Goal: Task Accomplishment & Management: Complete application form

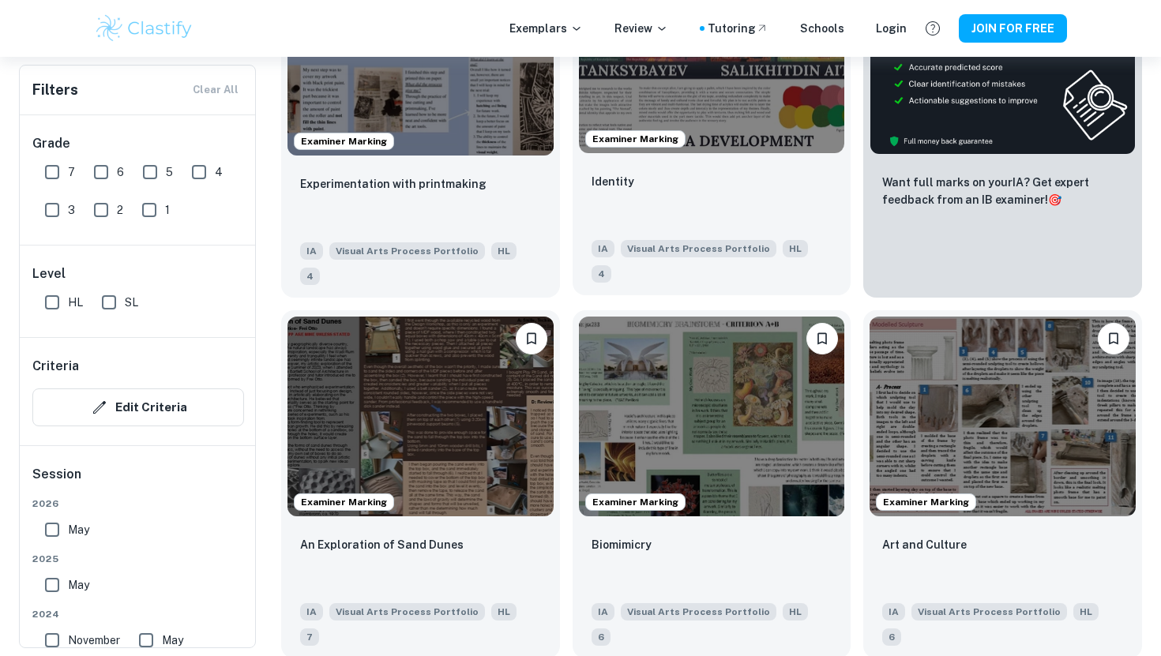
scroll to position [465, 0]
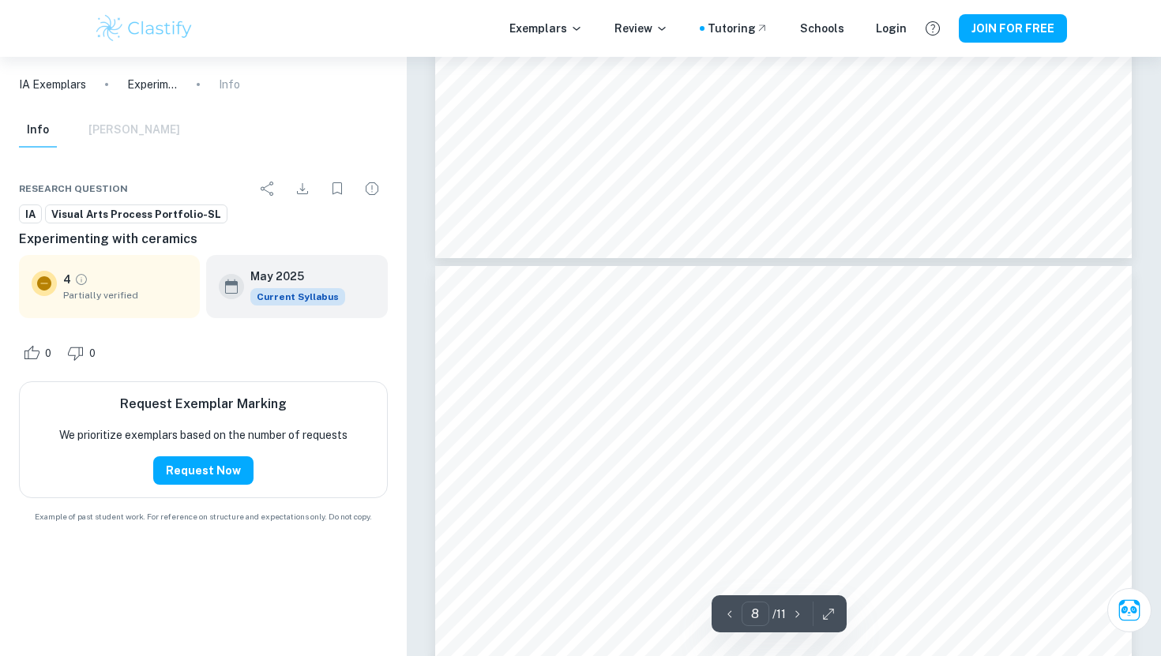
scroll to position [3064, 0]
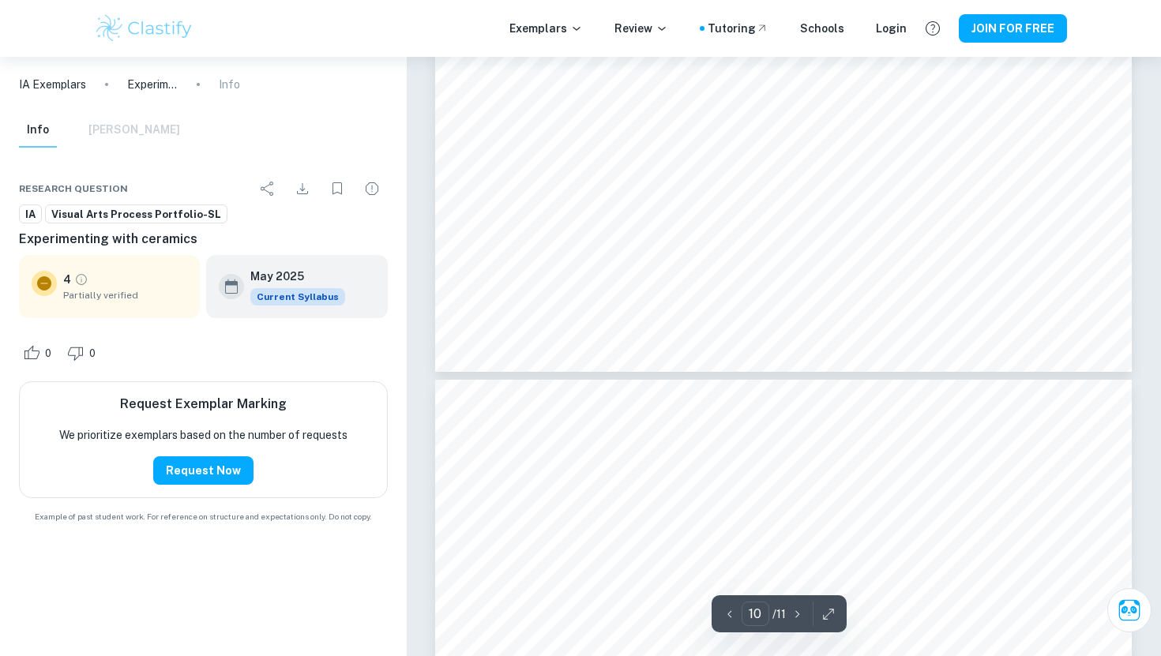
type input "11"
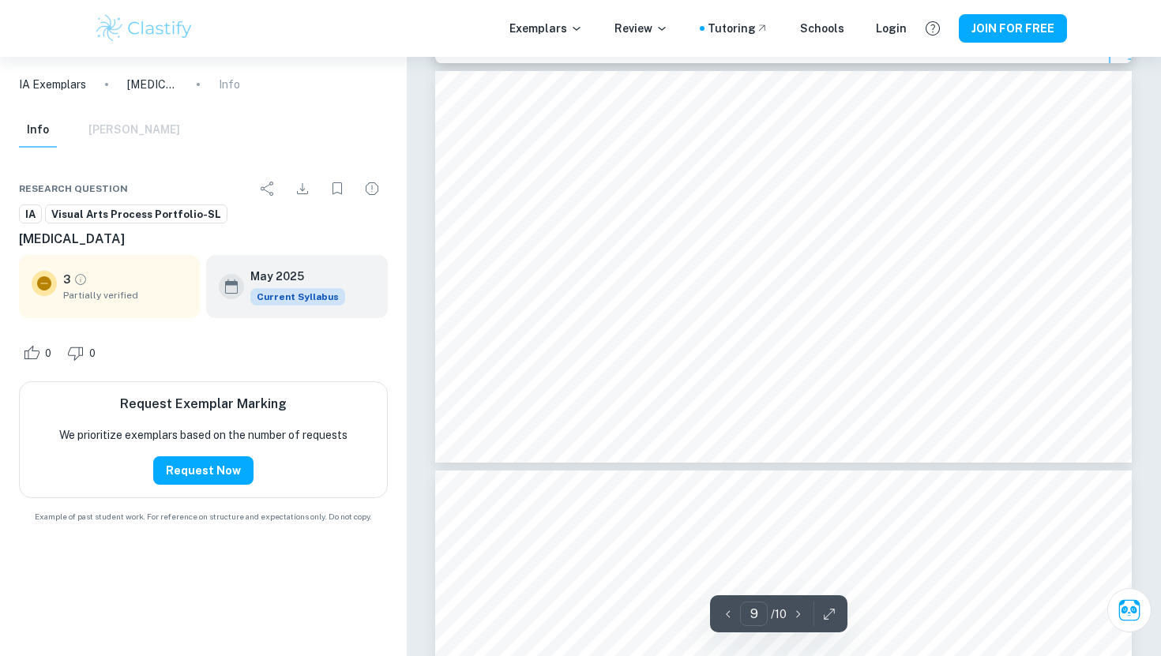
scroll to position [3512, 0]
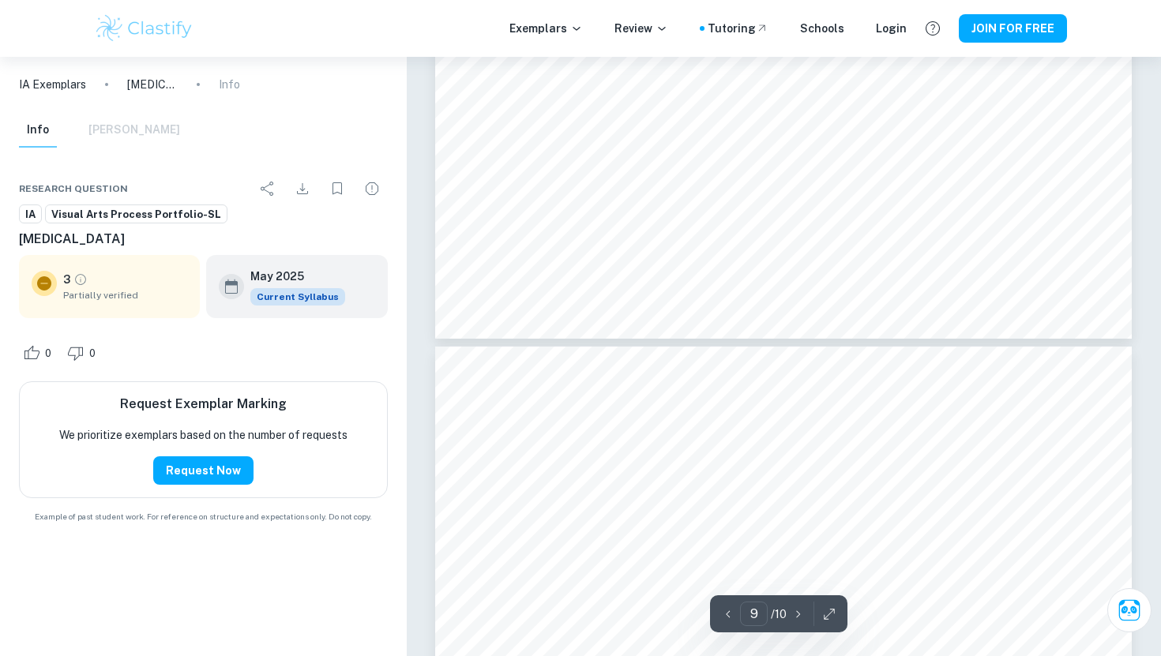
type input "10"
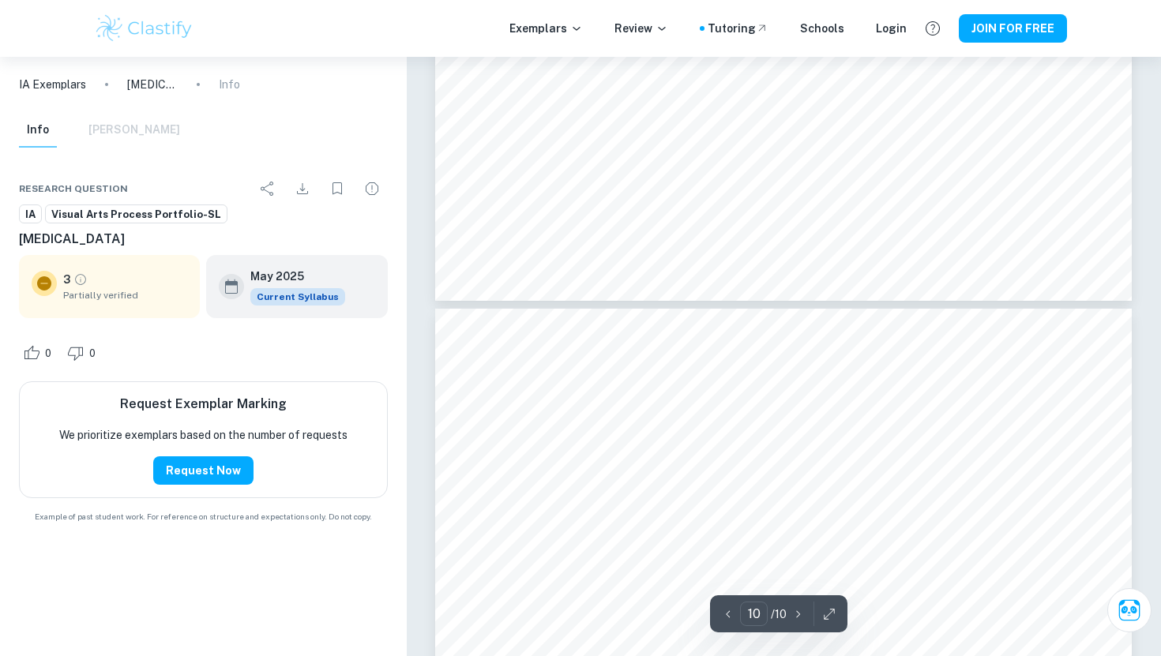
scroll to position [3759, 0]
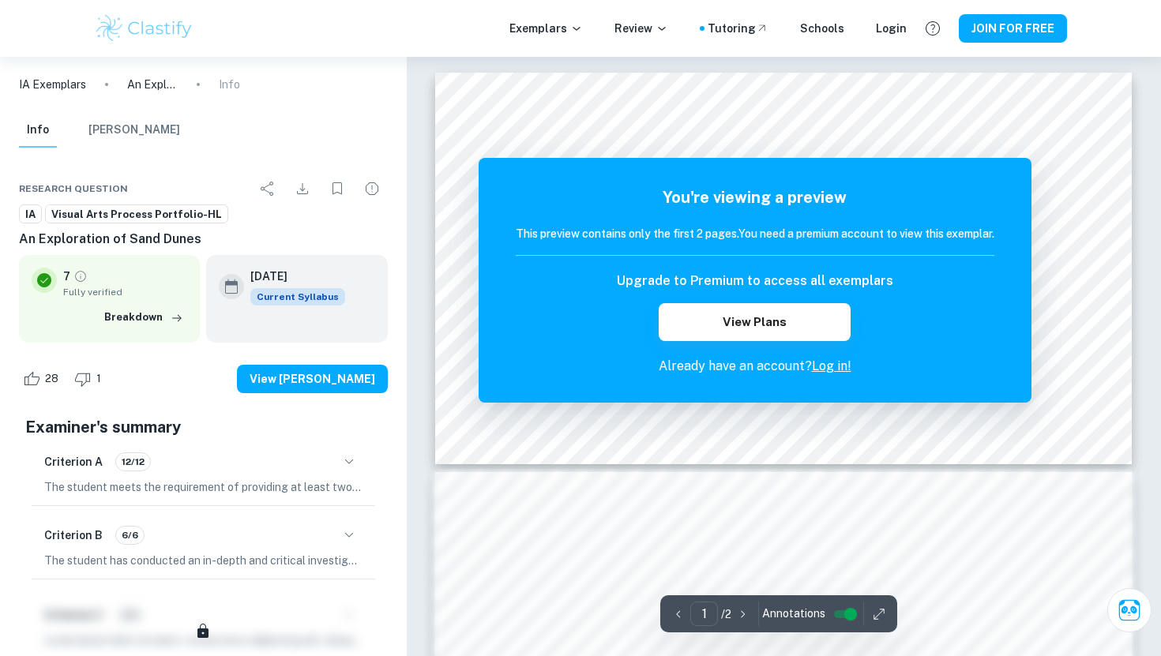
click at [829, 367] on link "Log in!" at bounding box center [831, 366] width 39 height 15
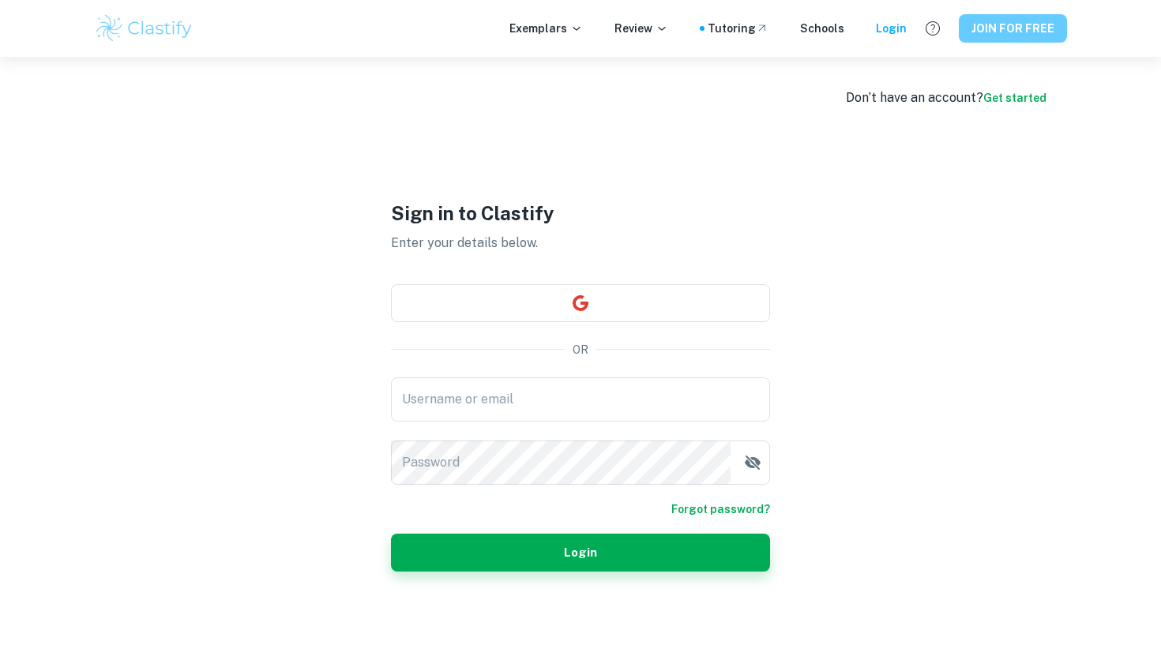
click at [1032, 25] on button "JOIN FOR FREE" at bounding box center [1013, 28] width 108 height 28
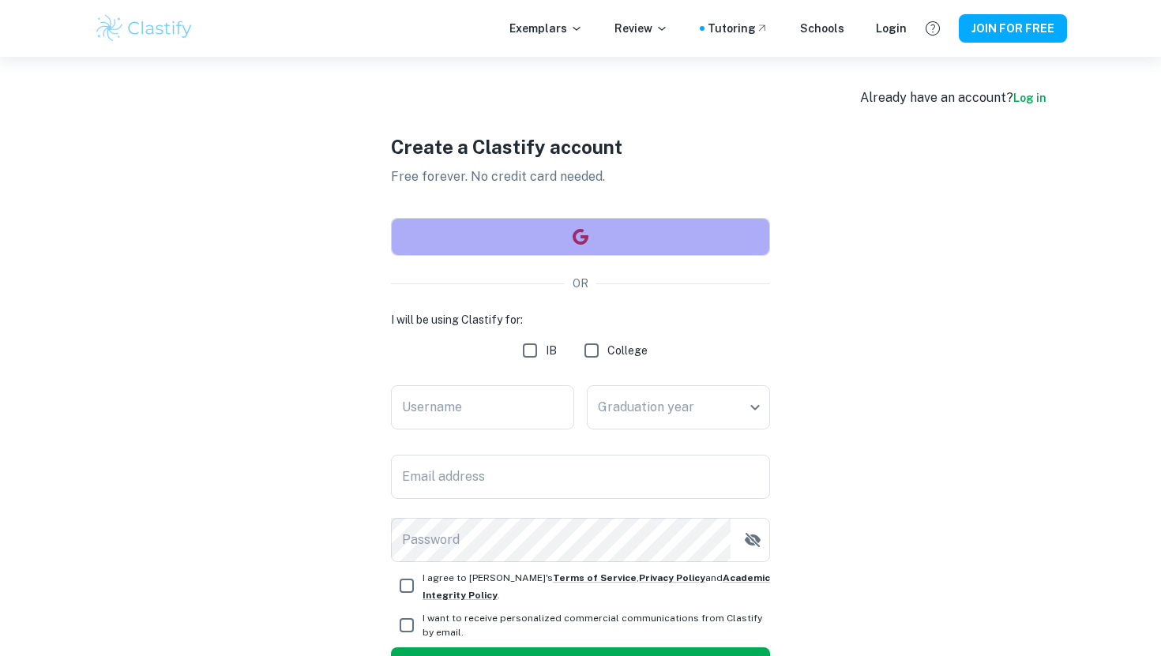
click at [683, 228] on button "button" at bounding box center [580, 237] width 379 height 38
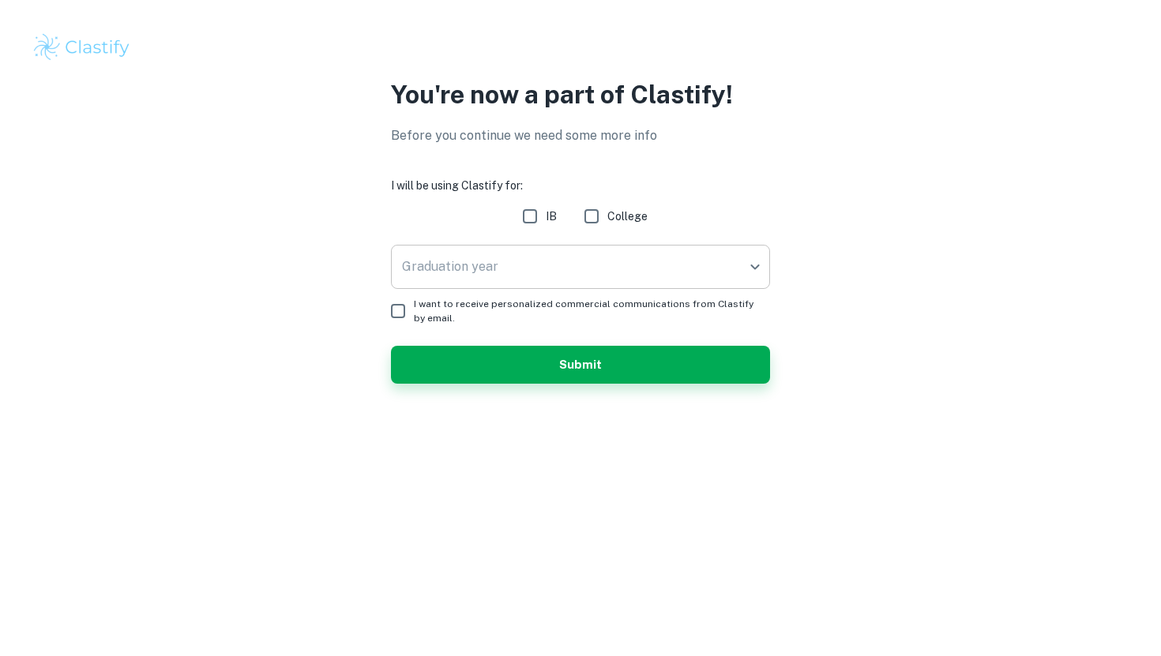
click at [506, 253] on body "We value your privacy We use cookies to enhance your browsing experience, serve…" at bounding box center [580, 328] width 1161 height 656
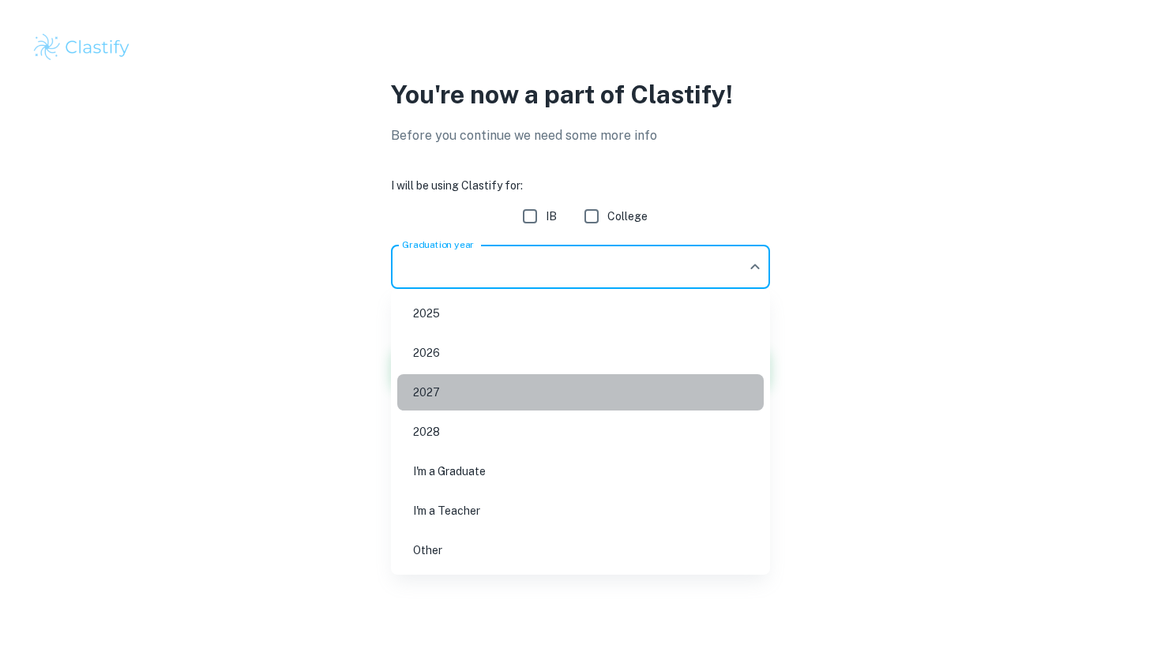
click at [424, 397] on li "2027" at bounding box center [580, 392] width 367 height 36
type input "2027"
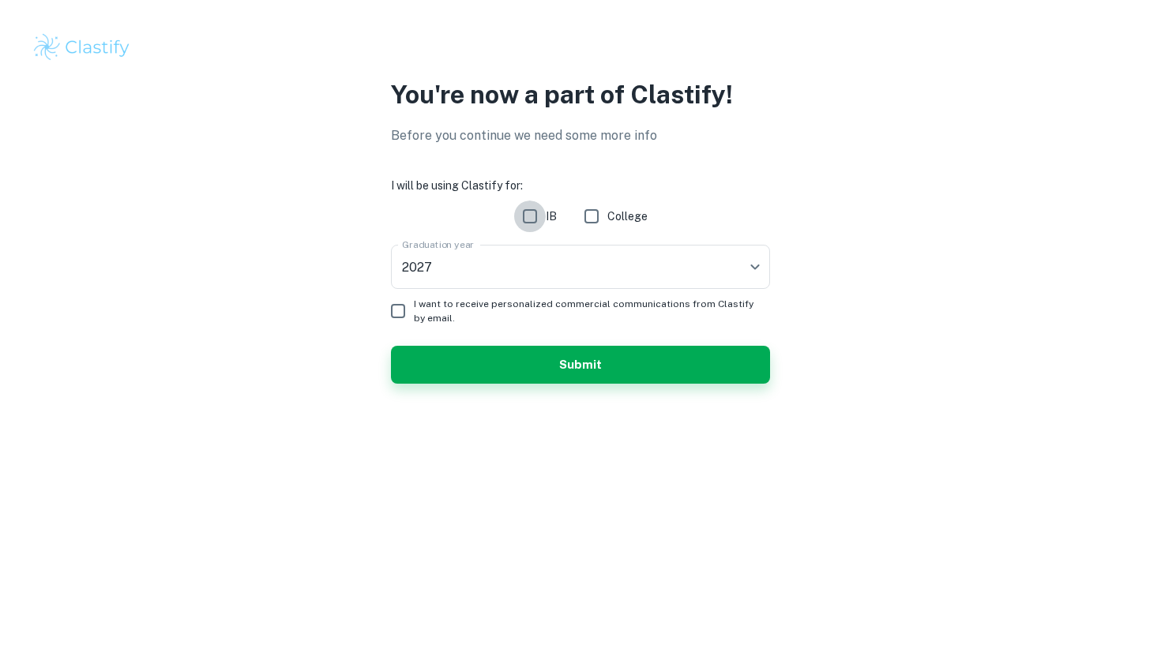
click at [532, 220] on input "IB" at bounding box center [530, 217] width 32 height 32
checkbox input "true"
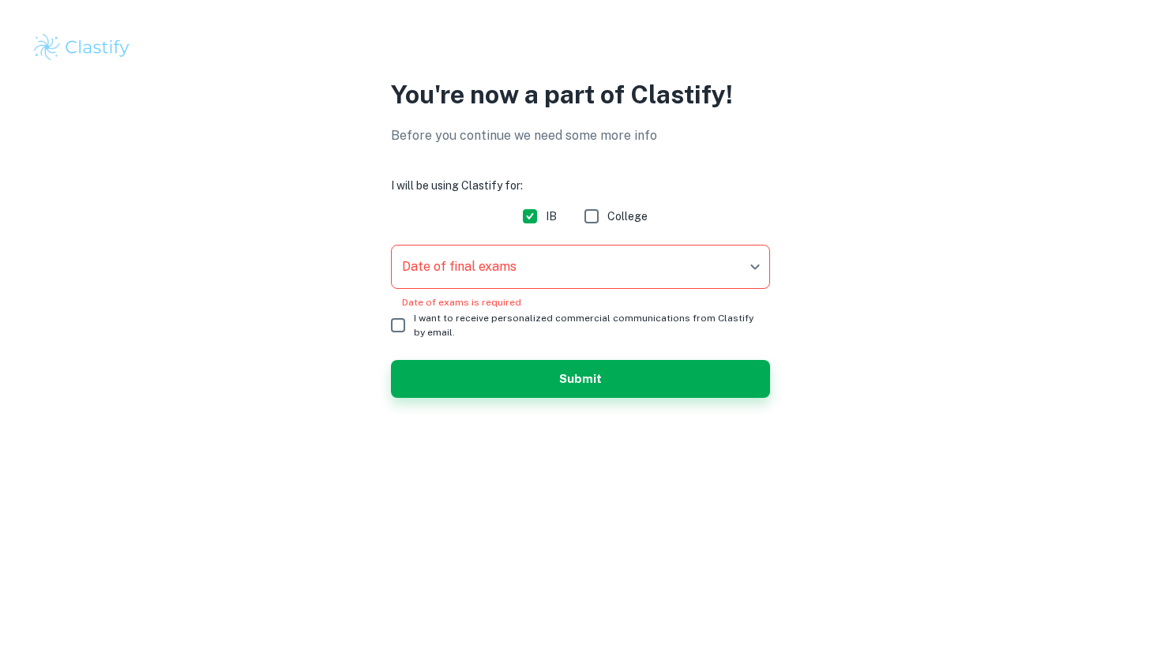
click at [457, 267] on body "We value your privacy We use cookies to enhance your browsing experience, serve…" at bounding box center [580, 328] width 1161 height 656
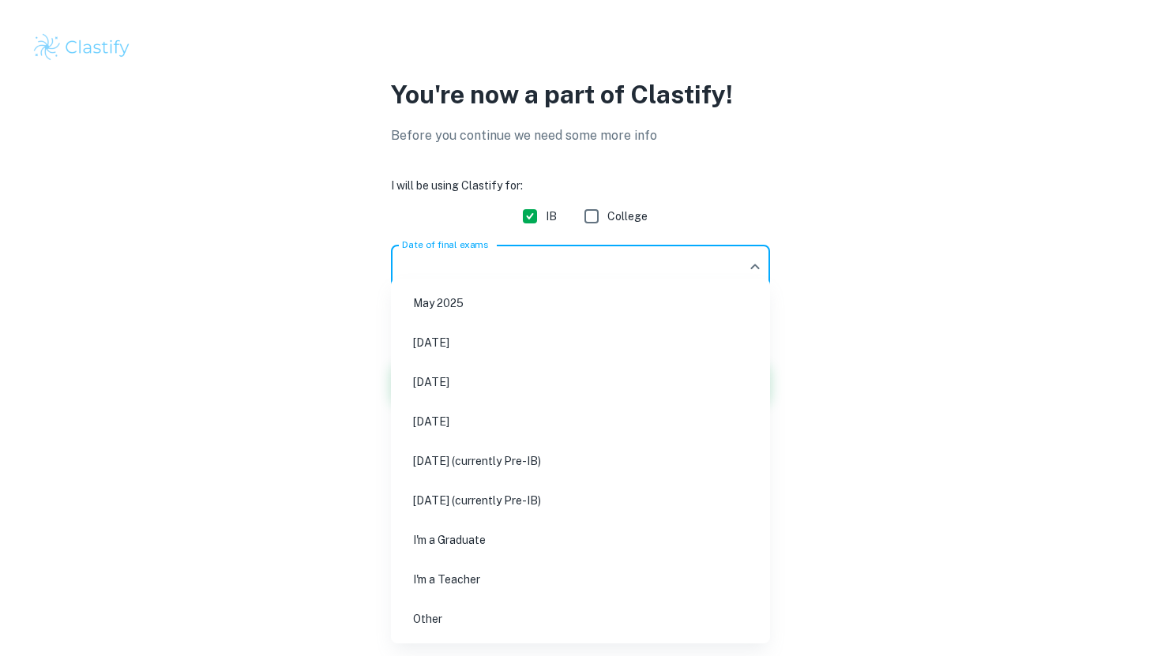
click at [449, 453] on li "May 2027 (currently Pre-IB)" at bounding box center [580, 461] width 367 height 36
type input "M27"
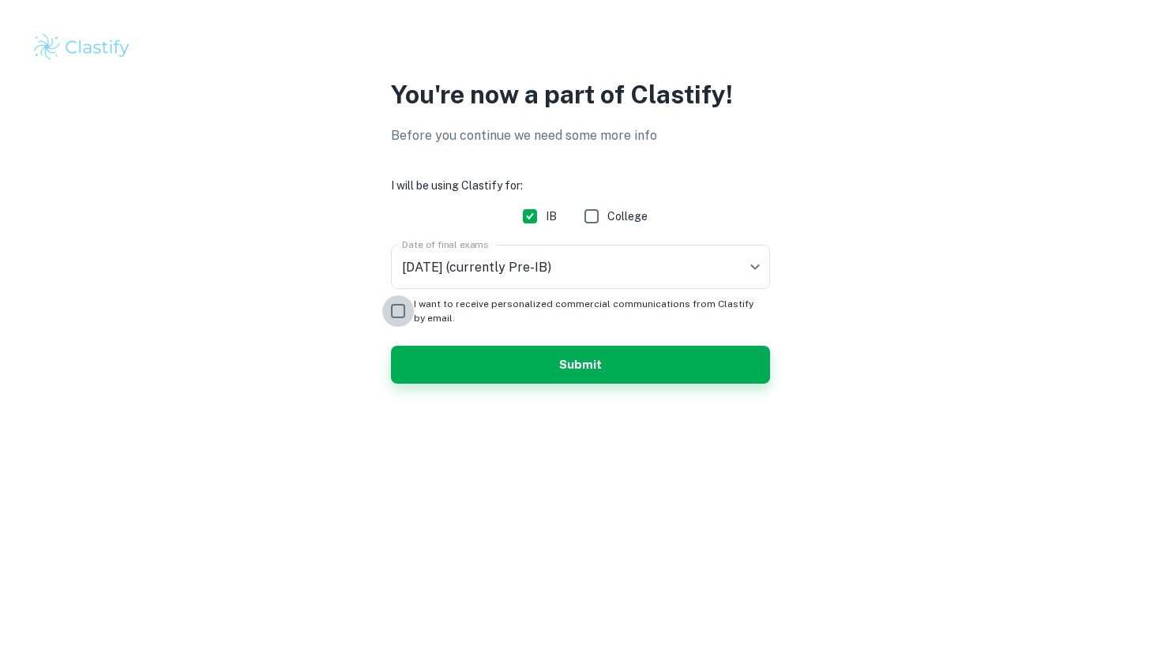
click at [408, 299] on input "I want to receive personalized commercial communications from Clastify by email." at bounding box center [398, 311] width 32 height 32
checkbox input "true"
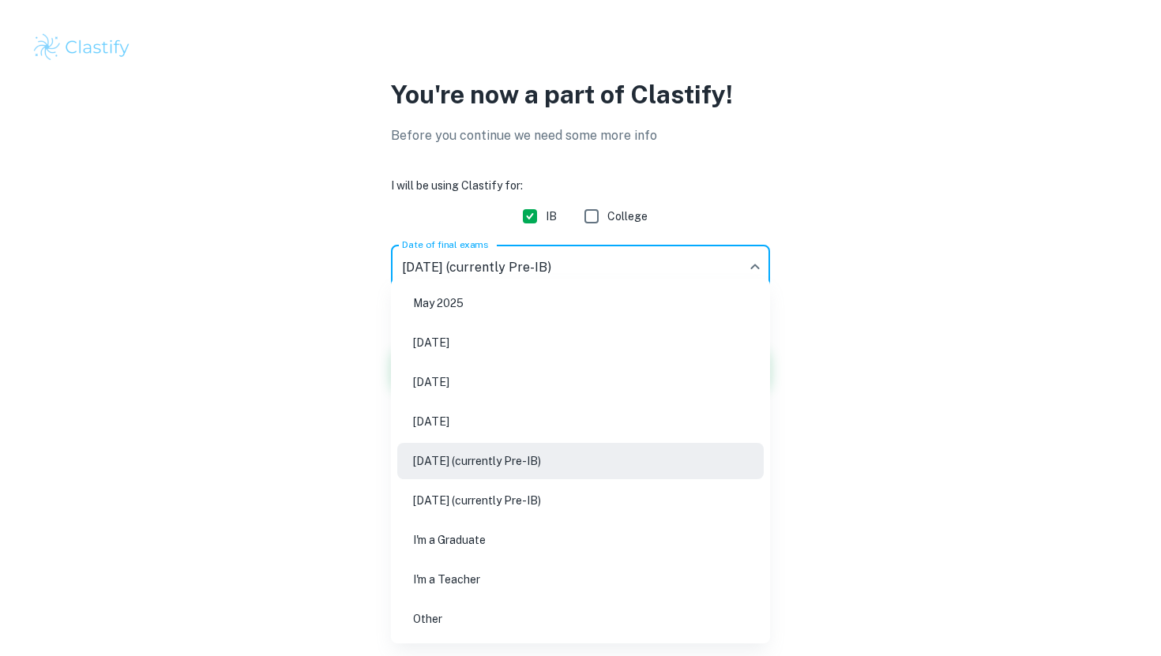
click at [430, 282] on body "We value your privacy We use cookies to enhance your browsing experience, serve…" at bounding box center [580, 328] width 1161 height 656
click at [369, 314] on div at bounding box center [580, 328] width 1161 height 656
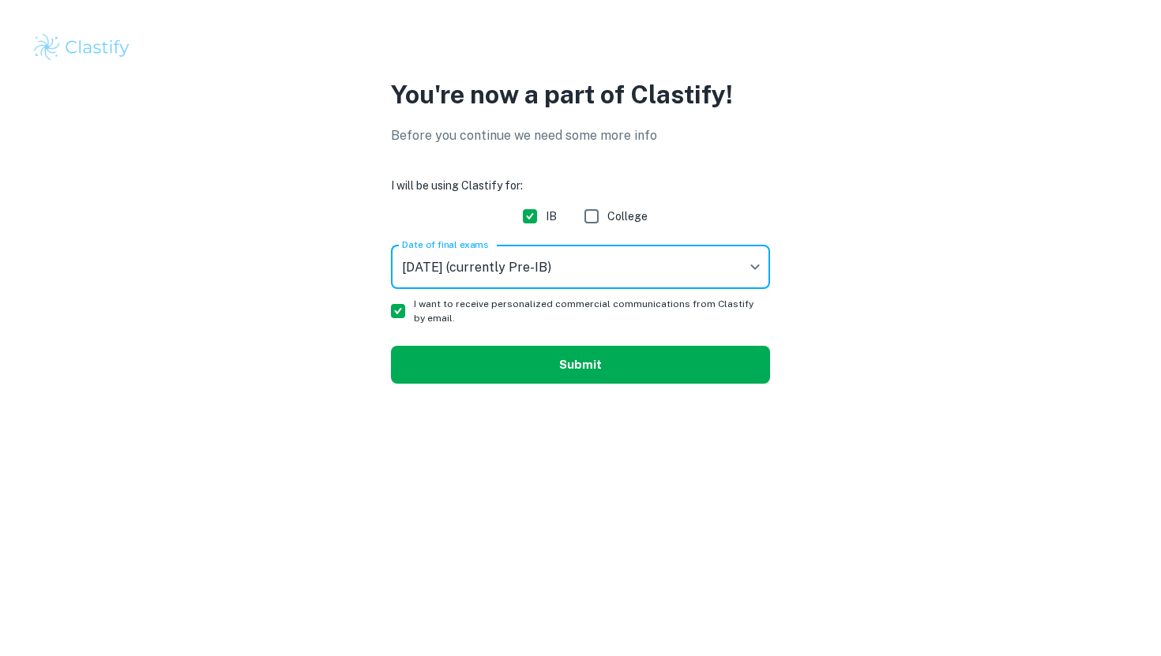
click at [430, 363] on button "Submit" at bounding box center [580, 365] width 379 height 38
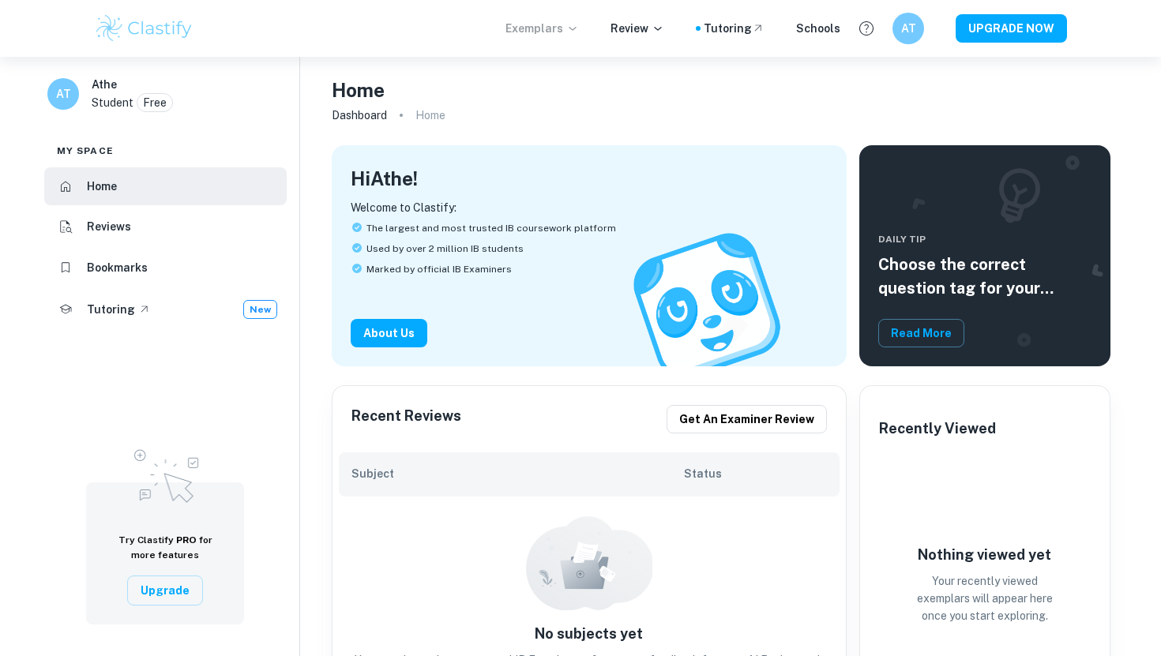
click at [579, 28] on icon at bounding box center [572, 28] width 13 height 13
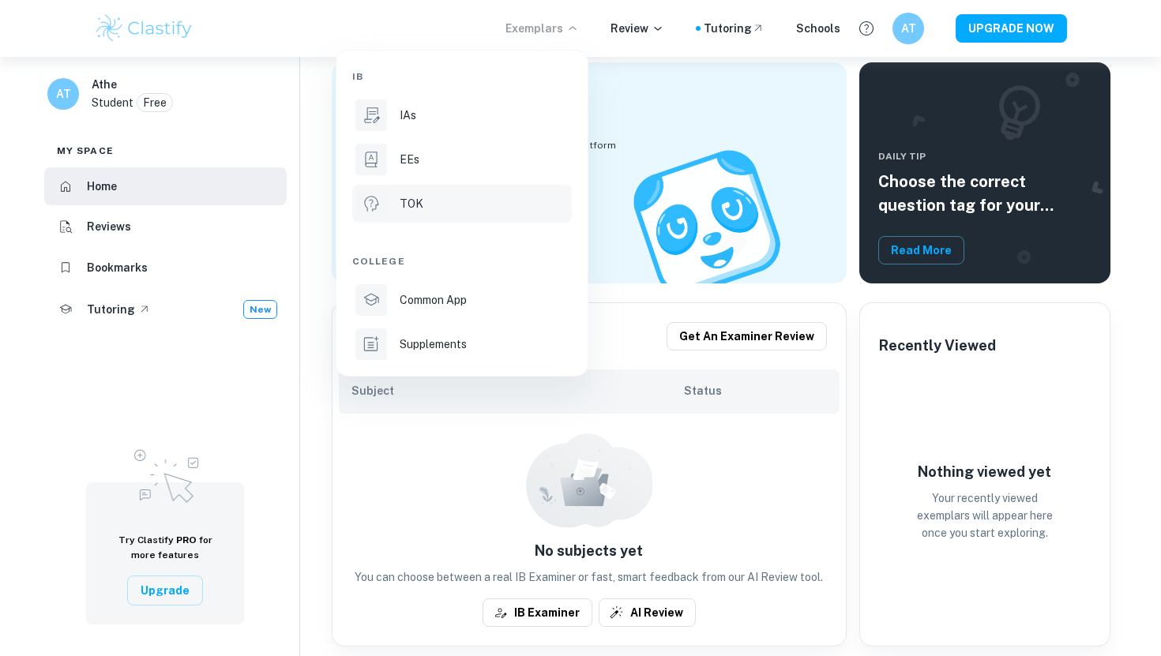
scroll to position [84, 0]
